Goal: Register for event/course

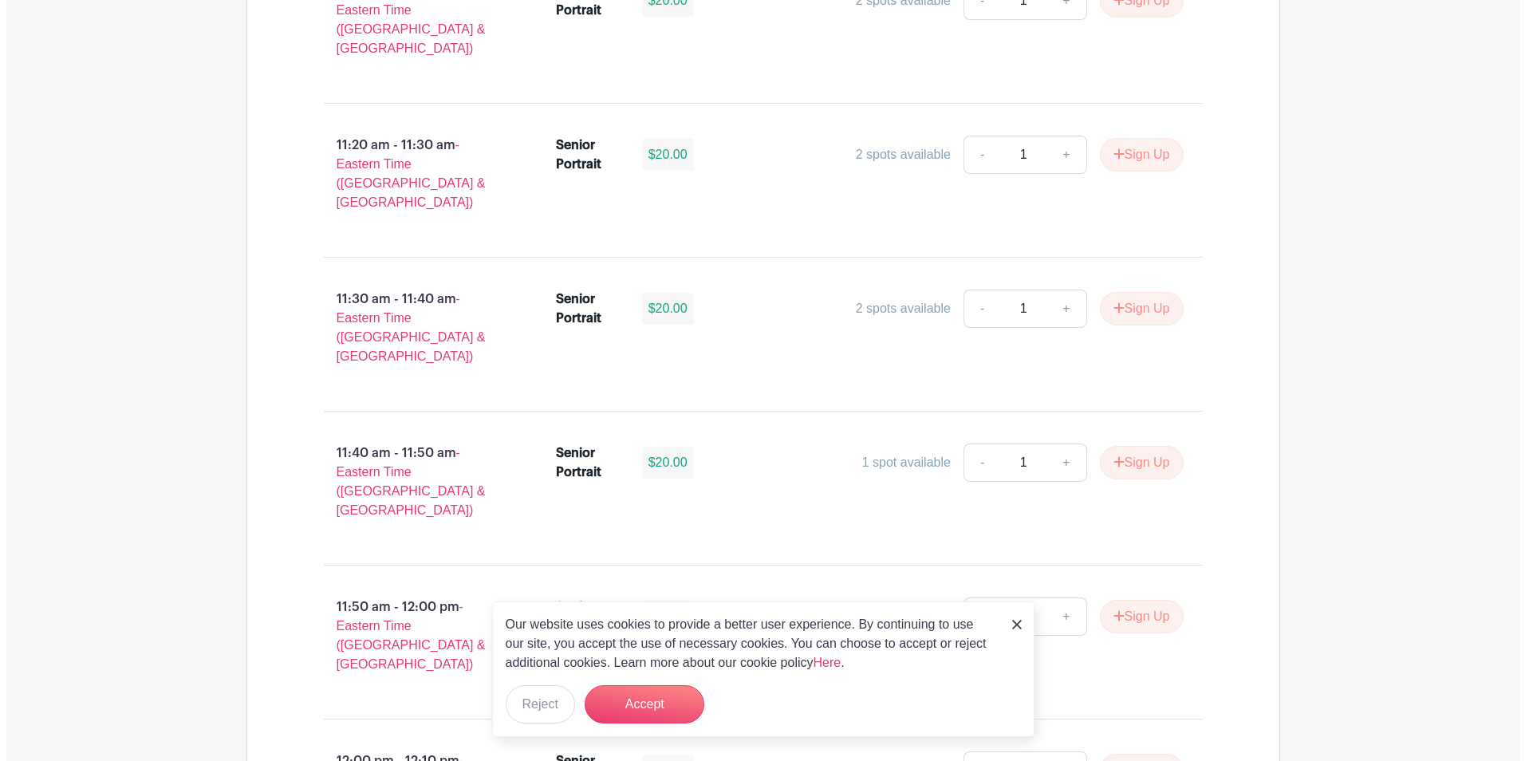
scroll to position [3271, 0]
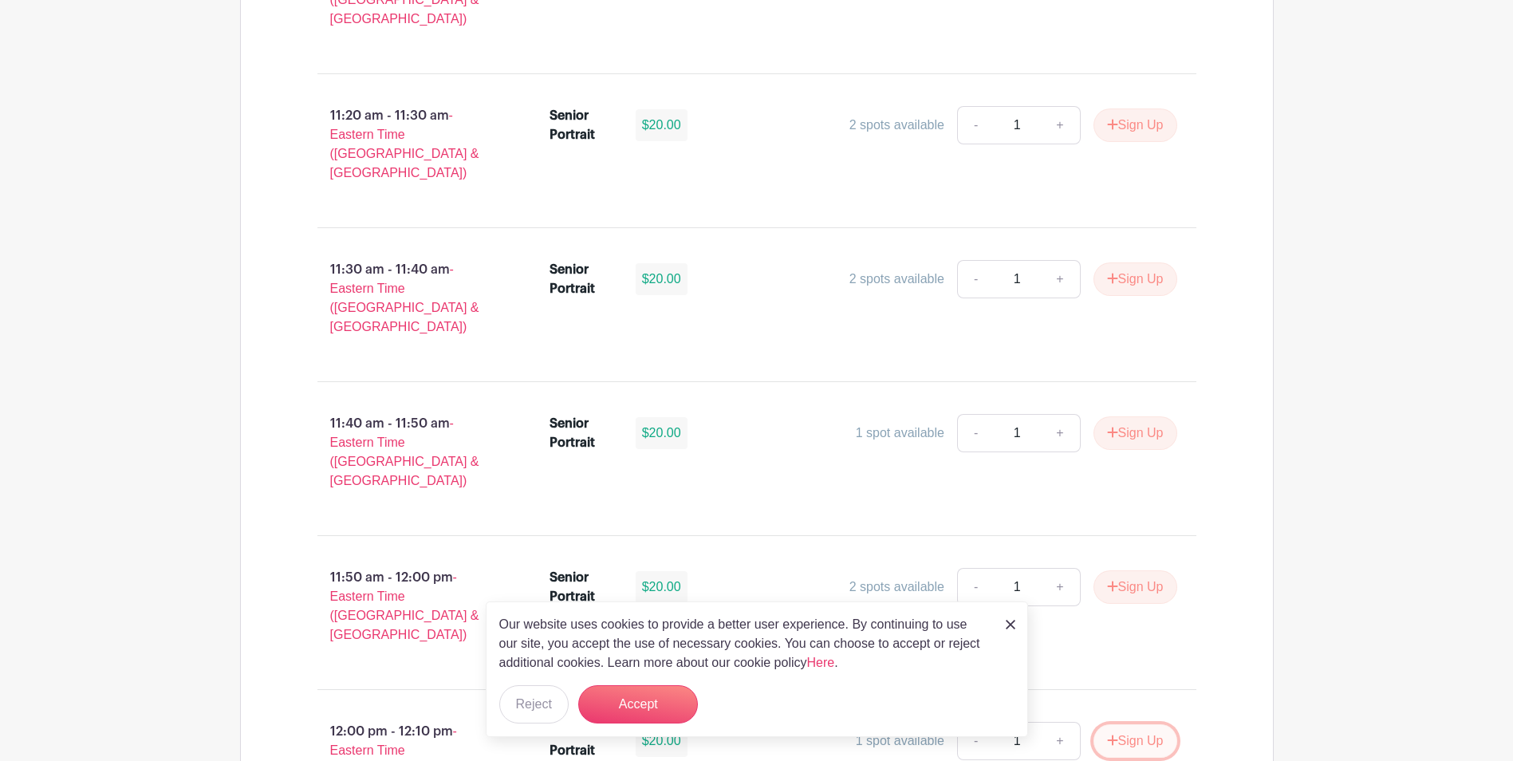
click at [1127, 724] on button "Sign Up" at bounding box center [1136, 741] width 84 height 34
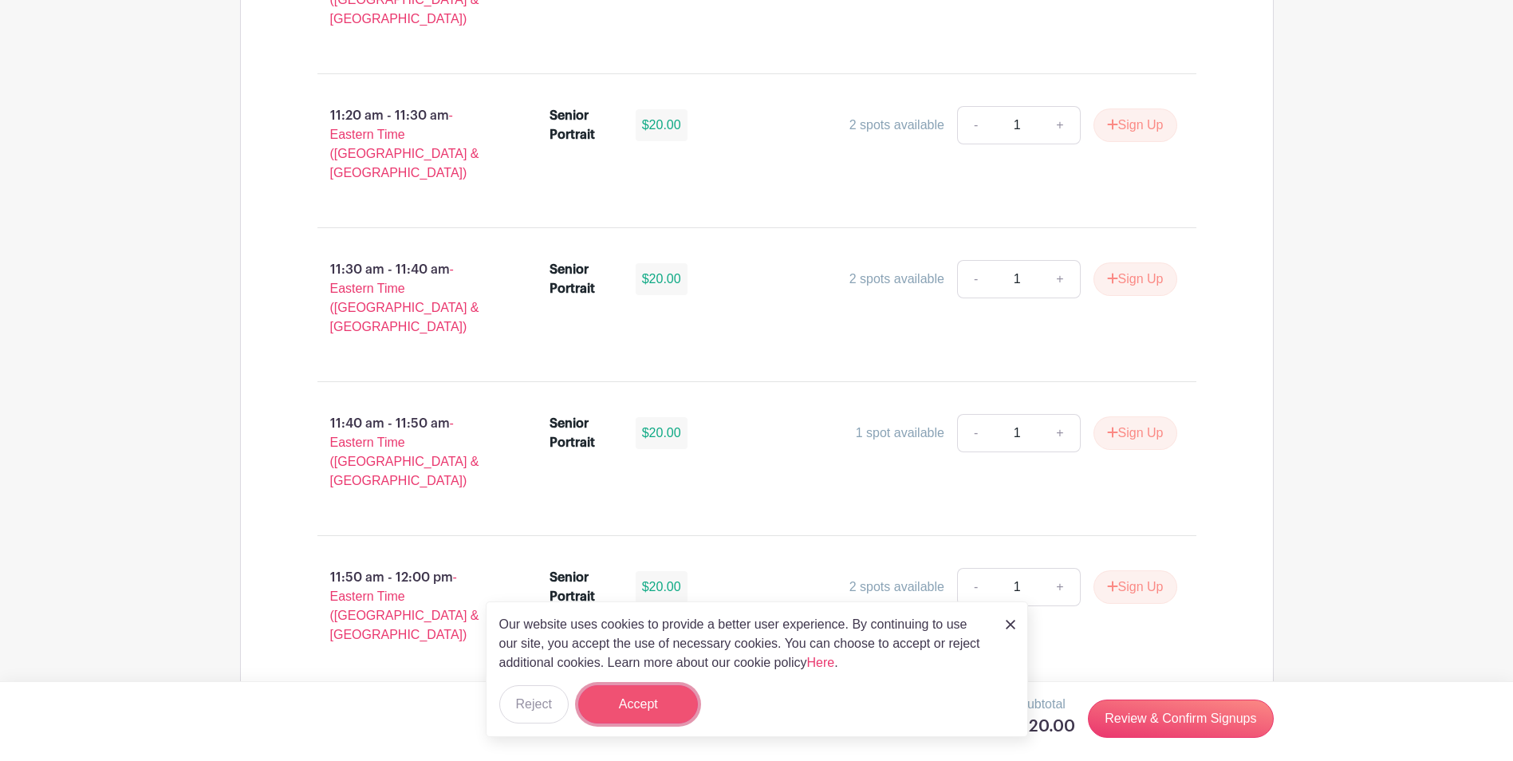
click at [635, 705] on button "Accept" at bounding box center [638, 704] width 120 height 38
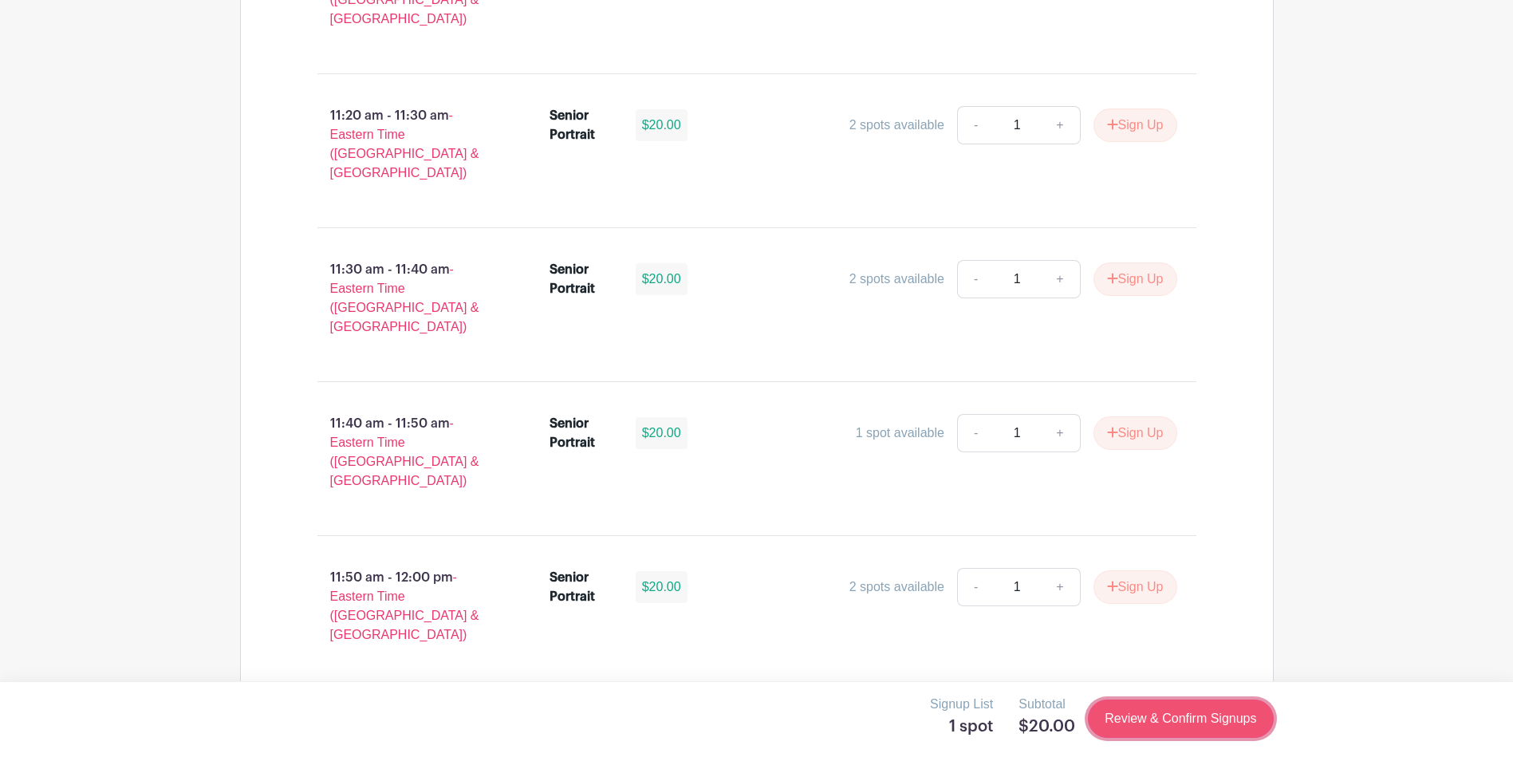
click at [1201, 720] on link "Review & Confirm Signups" at bounding box center [1180, 719] width 185 height 38
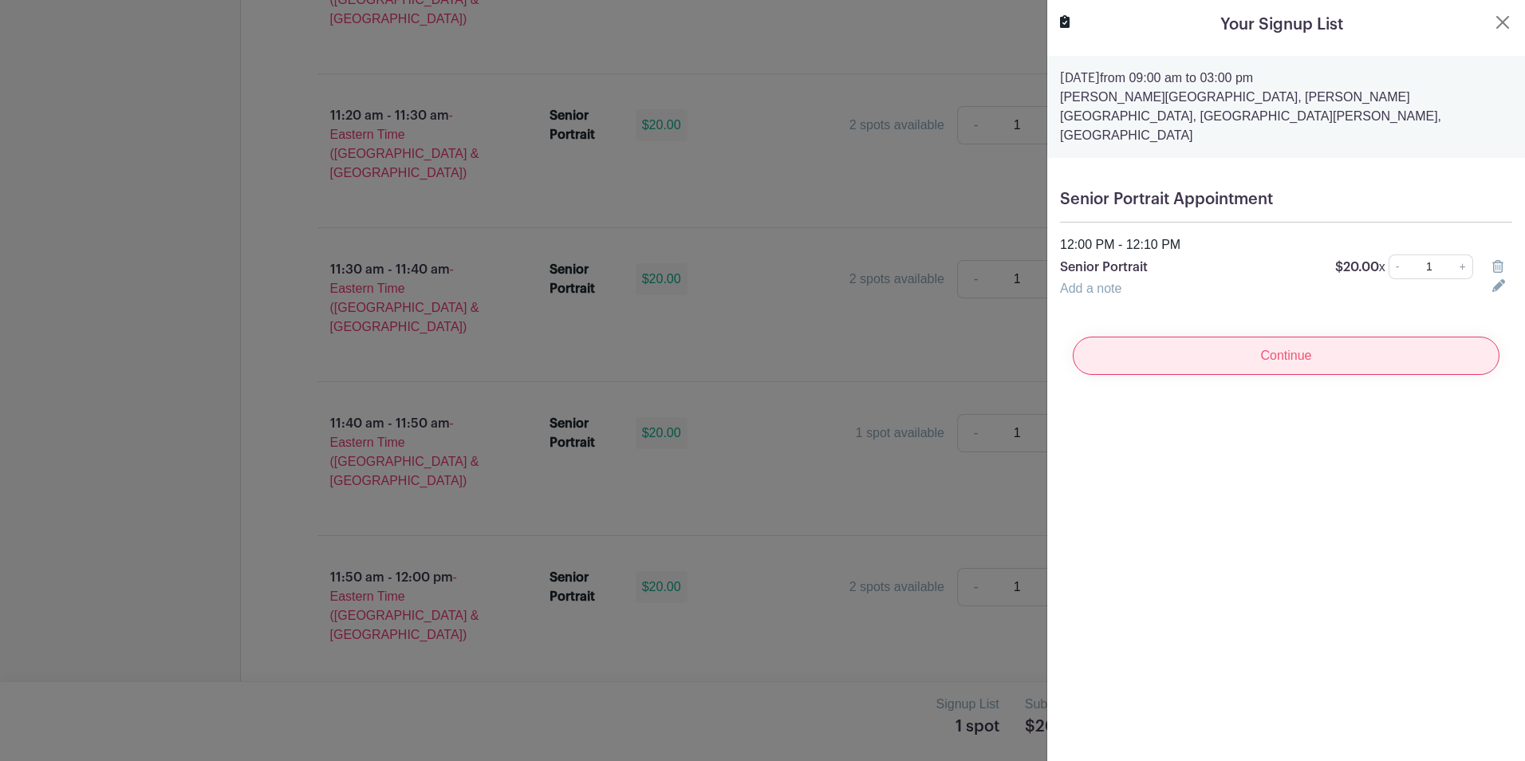
click at [1268, 337] on input "Continue" at bounding box center [1286, 356] width 427 height 38
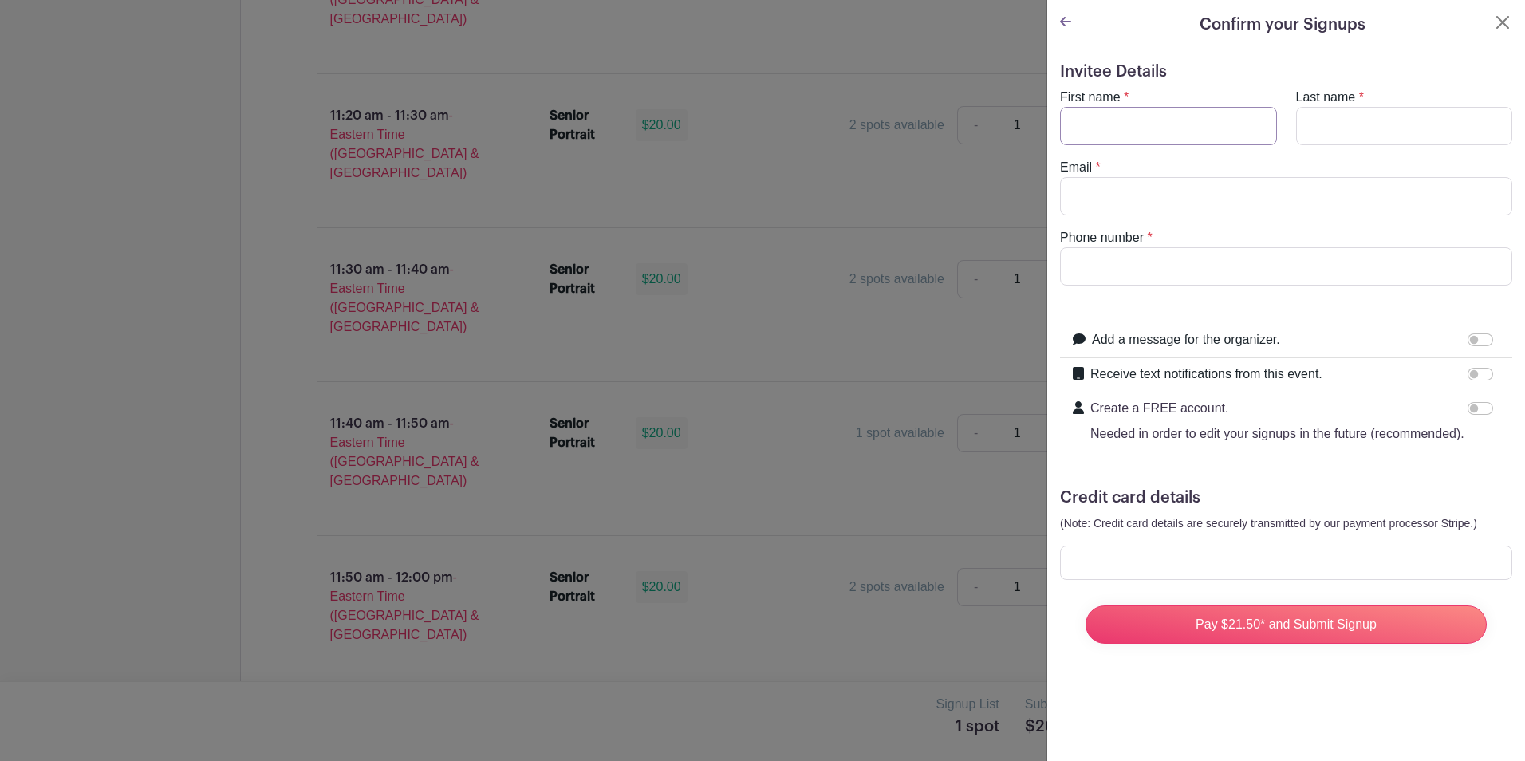
click at [1170, 125] on input "First name" at bounding box center [1168, 126] width 217 height 38
type input "Sulayman"
click at [1355, 132] on input "Last name" at bounding box center [1404, 126] width 217 height 38
type input "Jawara"
click at [1134, 199] on input "Email" at bounding box center [1286, 196] width 452 height 38
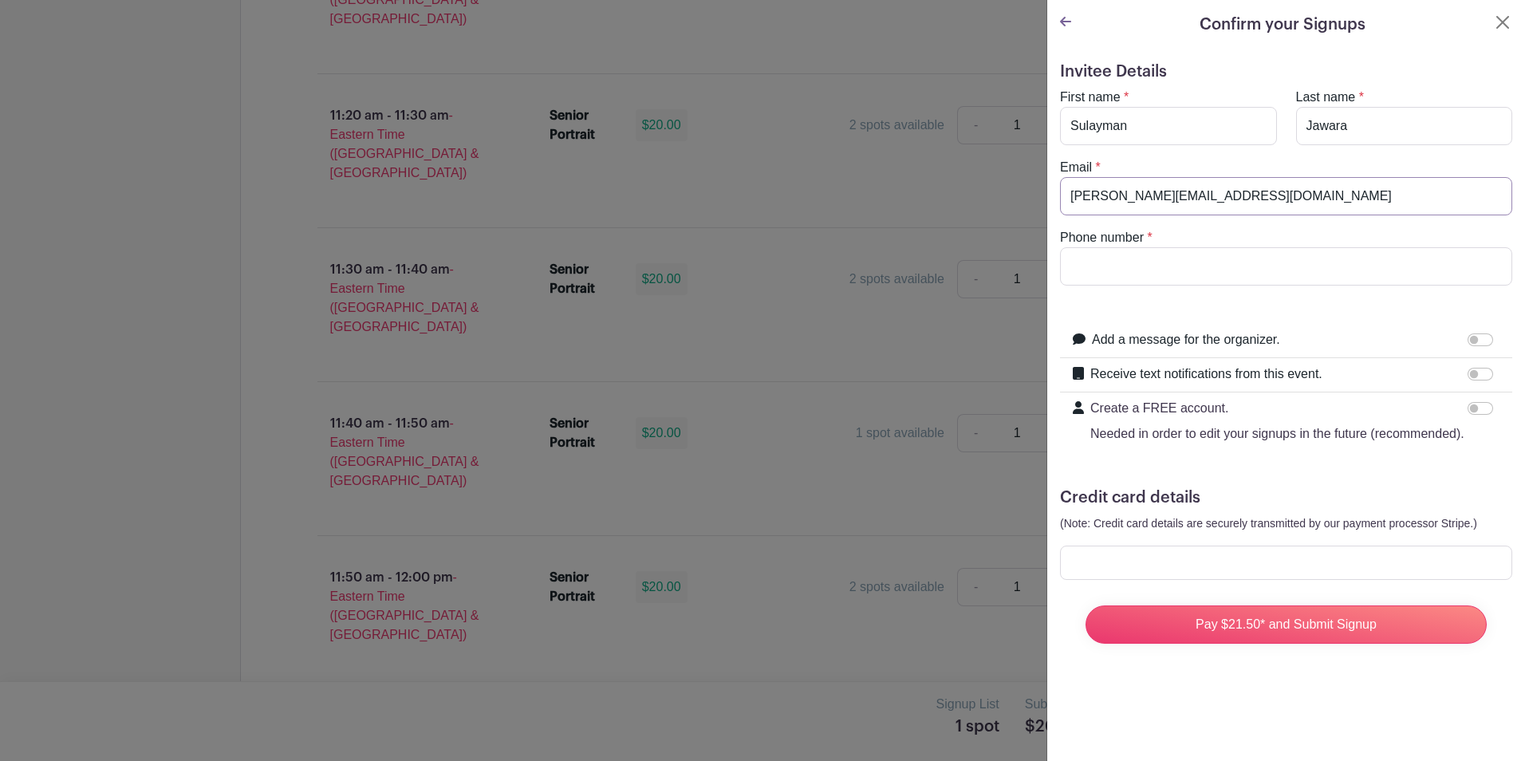
type input "jennifer.eaddy11@gmail.com"
click at [1434, 230] on div "Phone number *" at bounding box center [1286, 256] width 471 height 57
click at [1138, 267] on input "Phone number" at bounding box center [1286, 266] width 452 height 38
type input "8087418461"
click at [1468, 373] on input "Receive text notifications from this event." at bounding box center [1481, 374] width 26 height 13
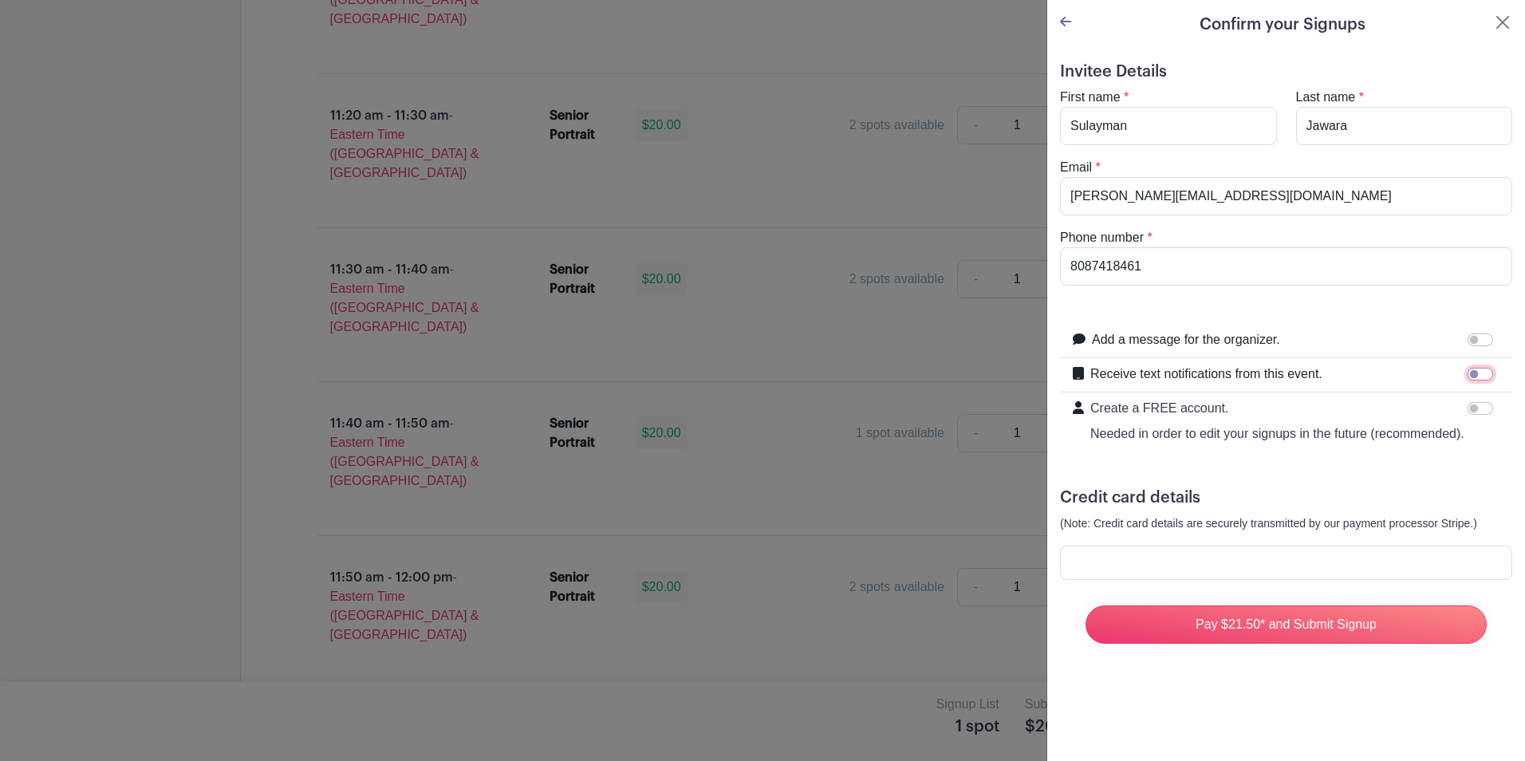
checkbox input "true"
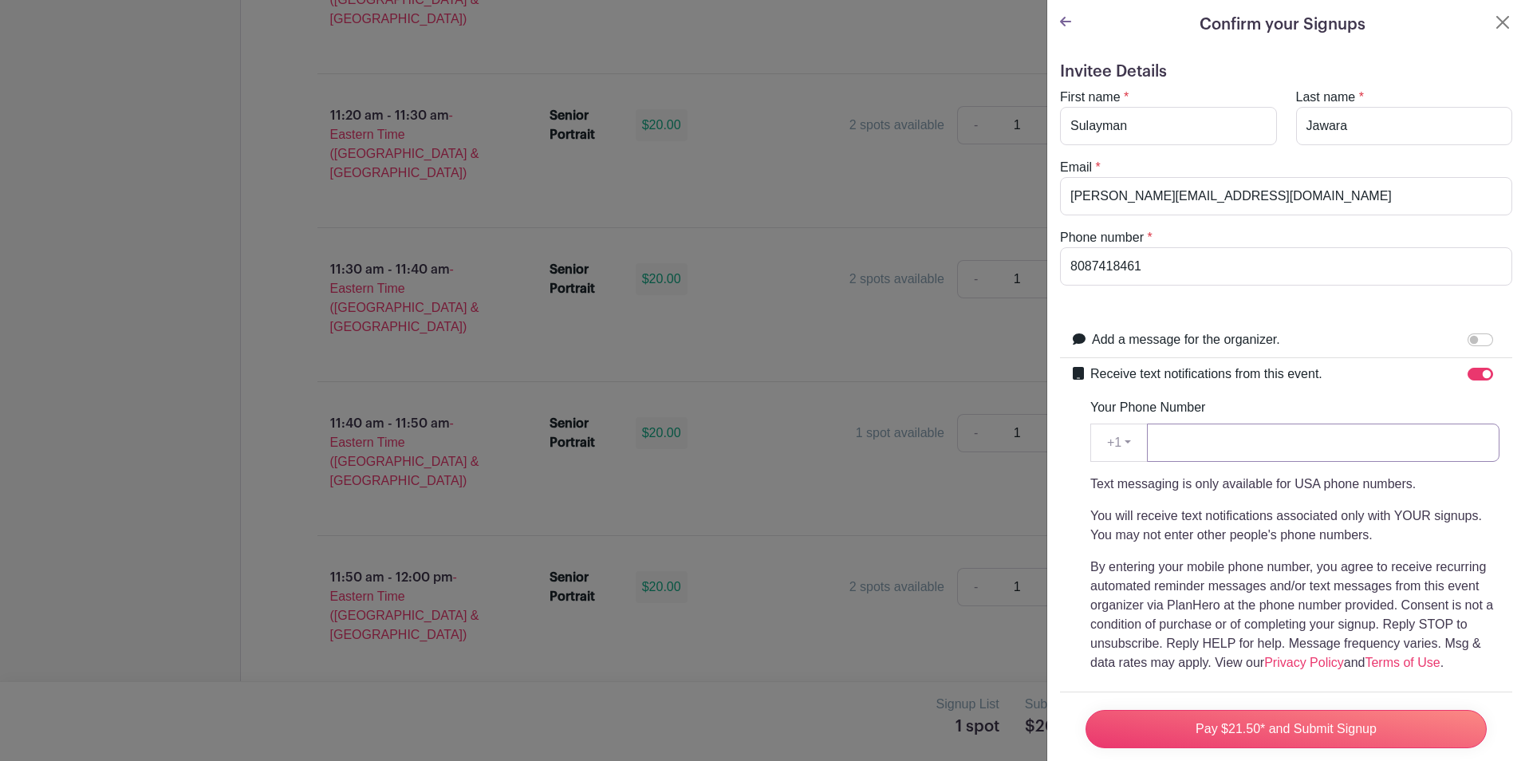
click at [1213, 442] on input "Your Phone Number" at bounding box center [1323, 443] width 353 height 38
type input "8087418461"
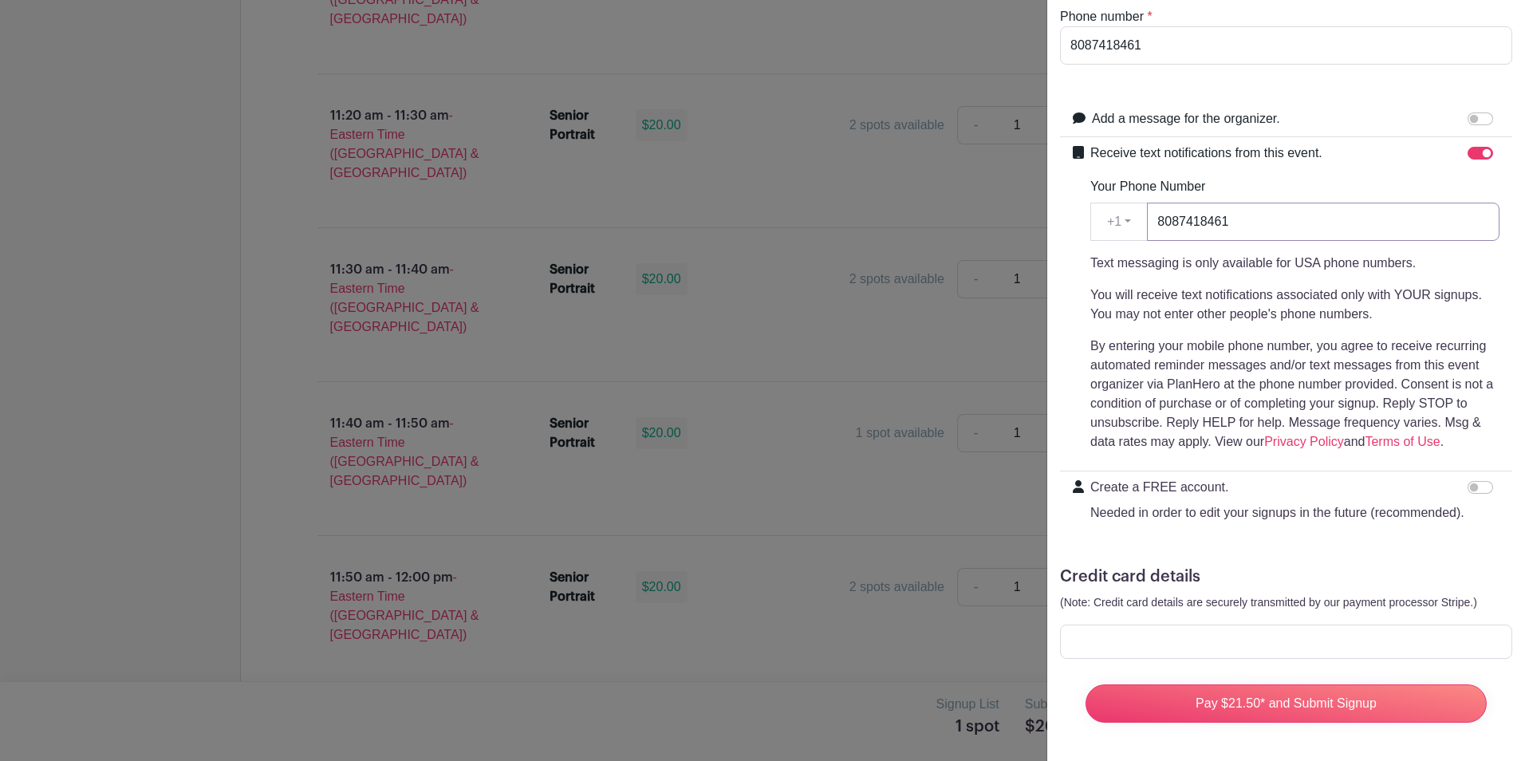
scroll to position [252, 0]
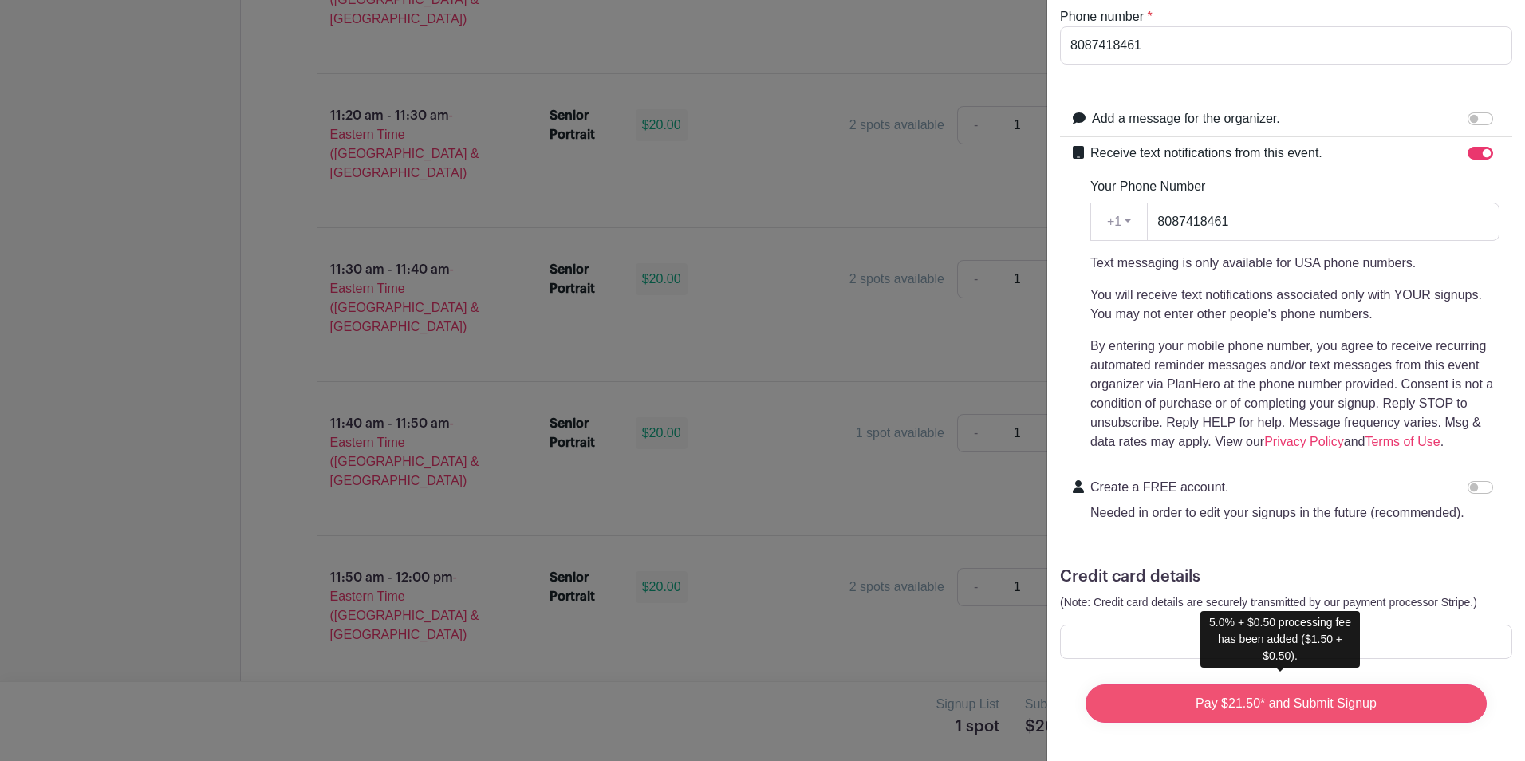
click at [1237, 695] on input "Pay $21.50* and Submit Signup" at bounding box center [1286, 703] width 401 height 38
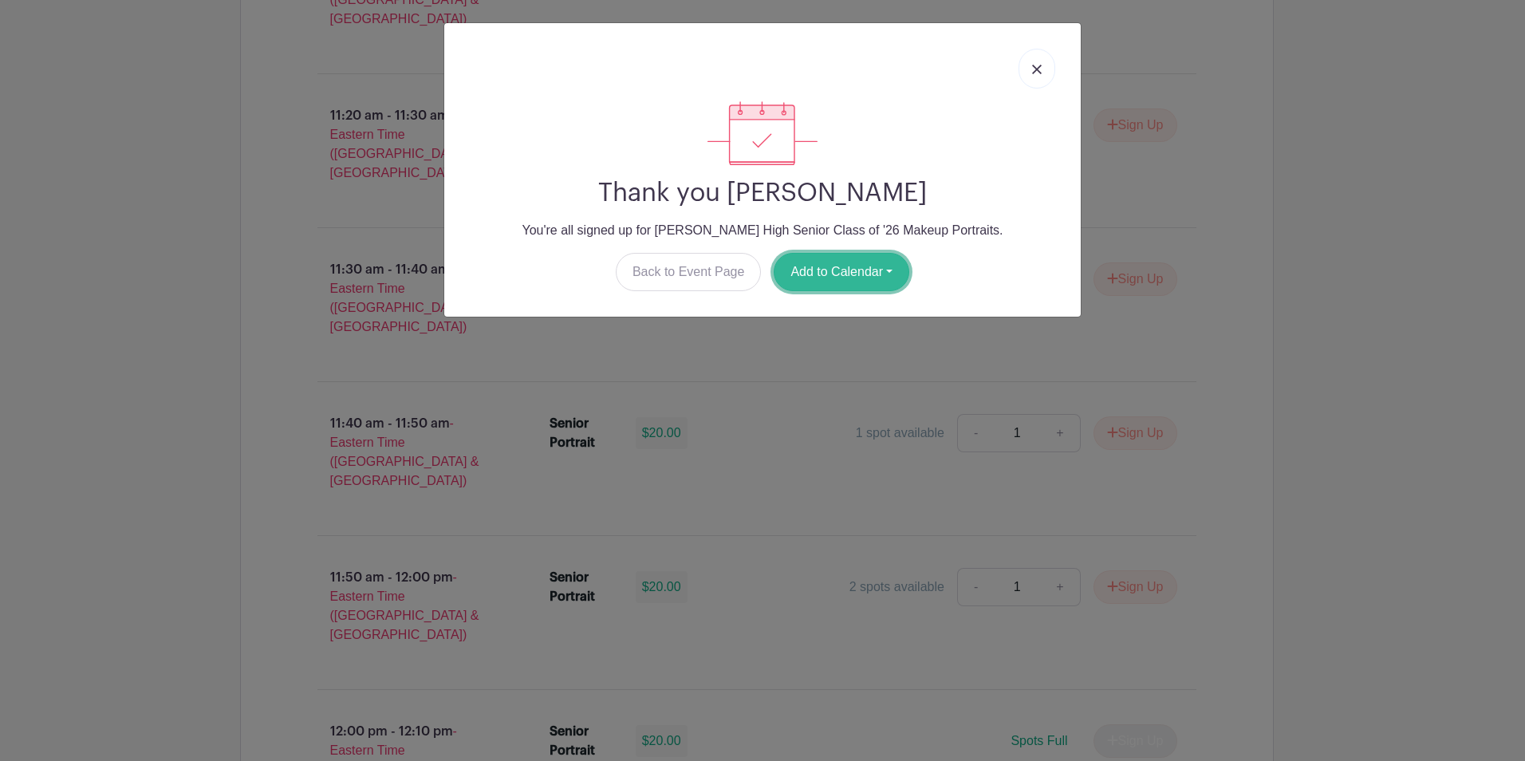
click at [848, 262] on button "Add to Calendar" at bounding box center [842, 272] width 136 height 38
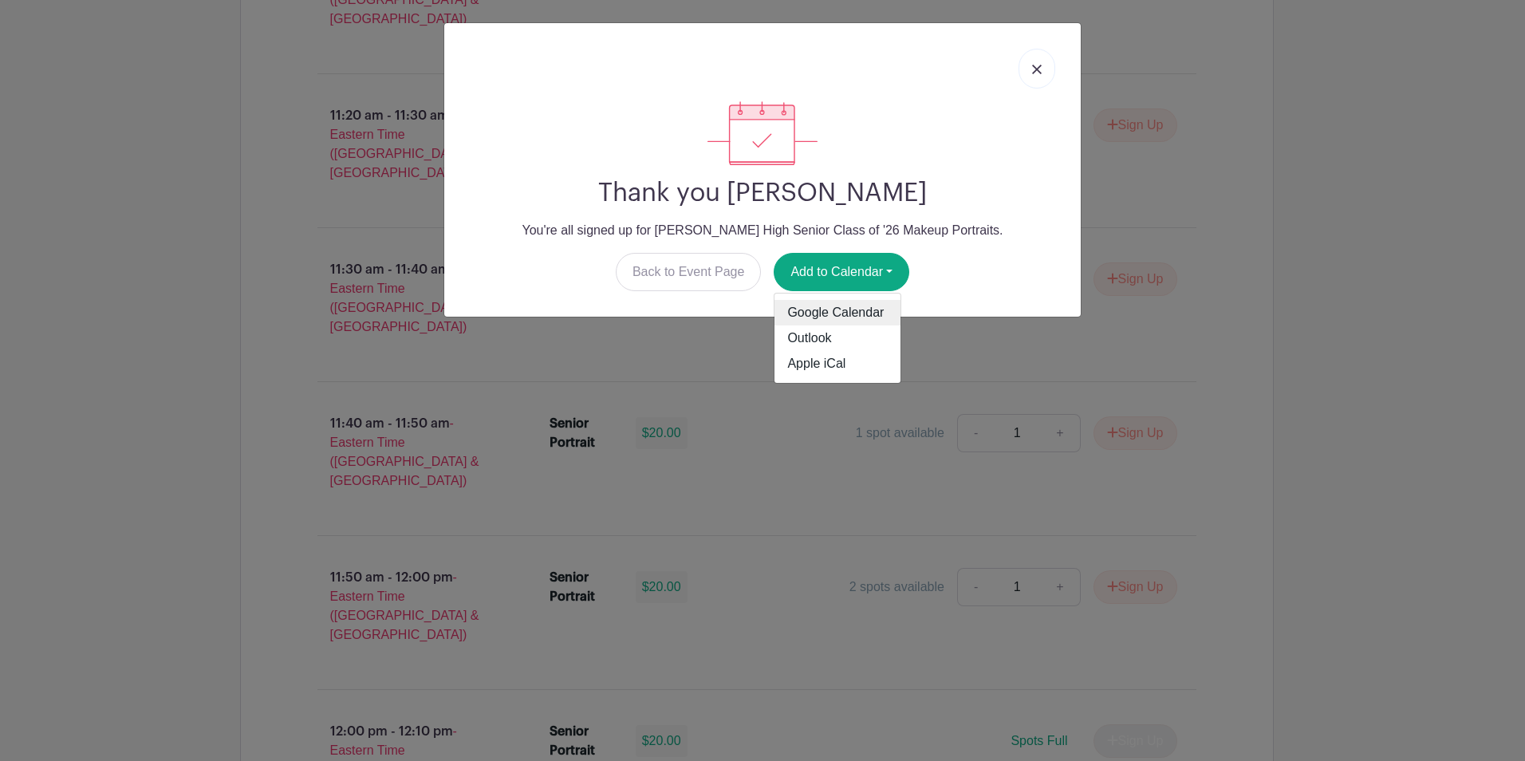
click at [854, 310] on link "Google Calendar" at bounding box center [838, 313] width 126 height 26
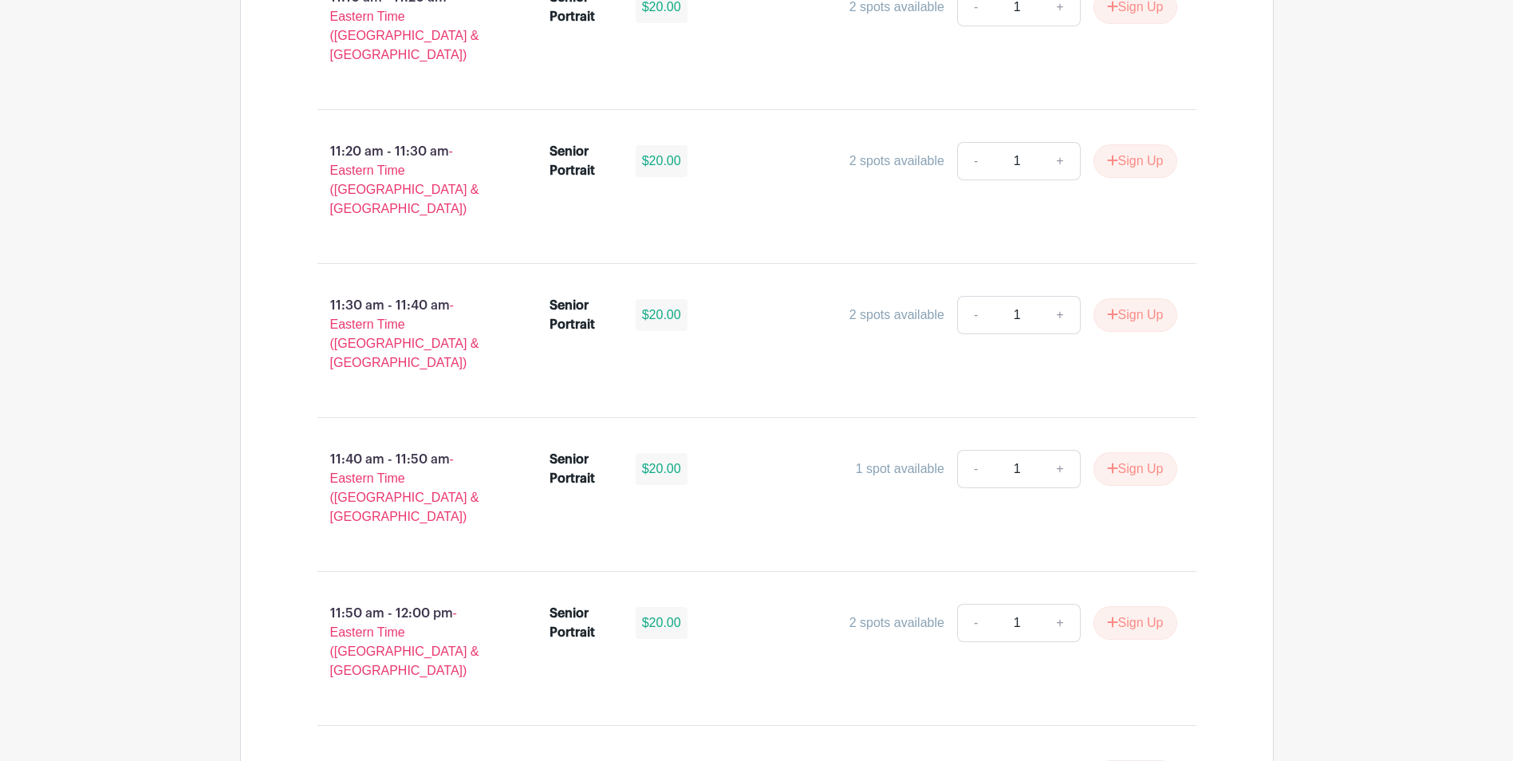
scroll to position [2952, 0]
